Goal: Find specific page/section: Find specific page/section

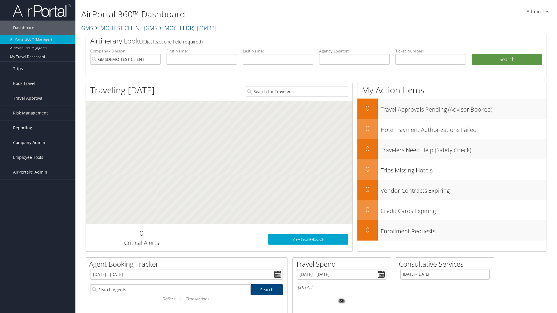
click at [38, 143] on span "Company Admin" at bounding box center [29, 142] width 32 height 15
click at [0, 0] on link "Vendor Contracts" at bounding box center [0, 0] width 0 height 0
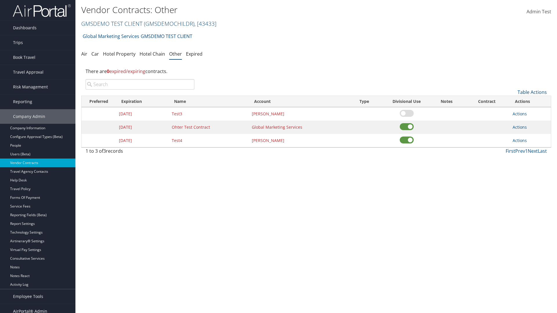
click at [111, 24] on link "GMSDEMO TEST CLIENT ( GMSDEMOCHILDR ) , [ 43433 ]" at bounding box center [148, 24] width 135 height 8
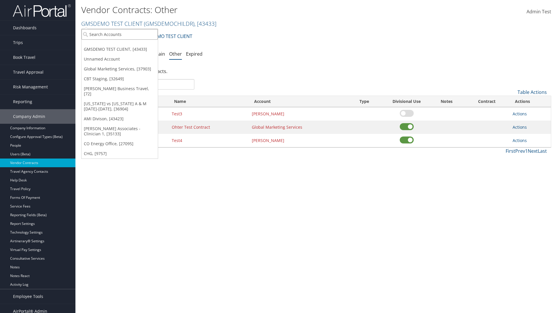
click at [120, 34] on input "search" at bounding box center [120, 34] width 76 height 11
type input "Global Marketing Services"
